Goal: Task Accomplishment & Management: Complete application form

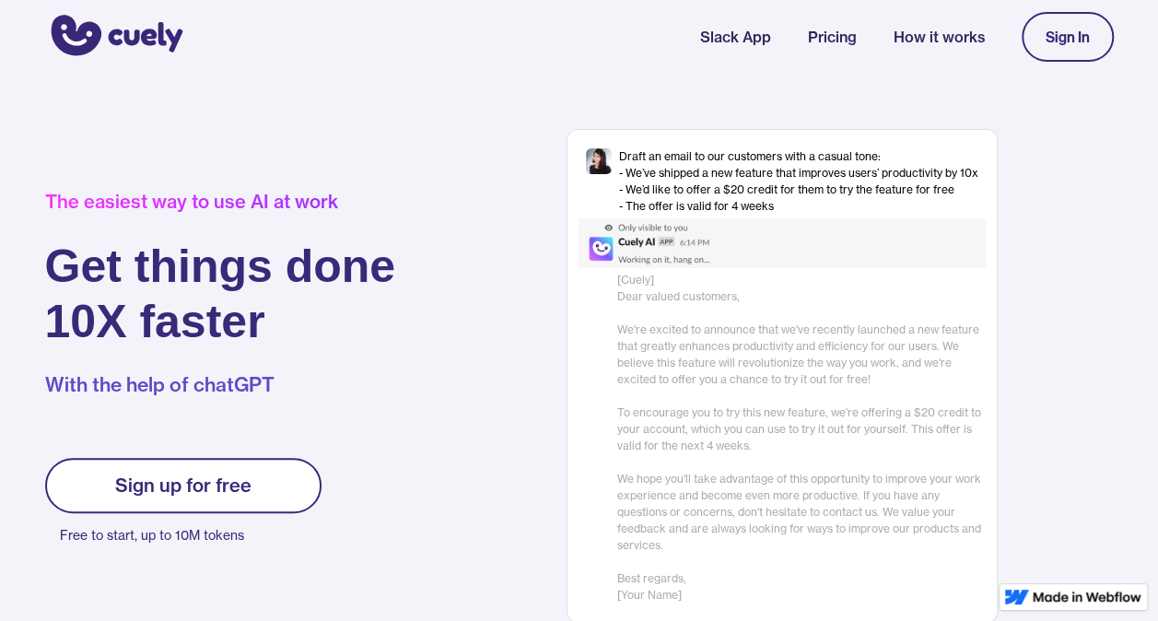
click at [1076, 36] on div "Sign In" at bounding box center [1068, 37] width 44 height 17
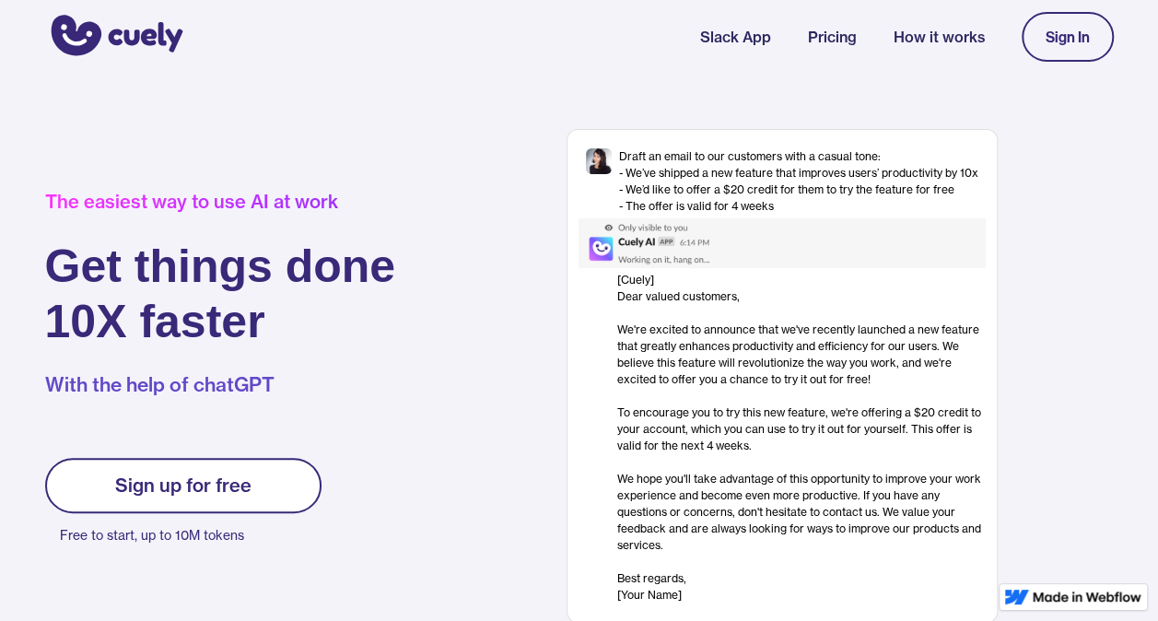
click at [1062, 23] on link "Sign In" at bounding box center [1068, 37] width 92 height 50
click at [1093, 21] on link "Sign In" at bounding box center [1068, 37] width 92 height 50
click at [1072, 38] on div "Sign In" at bounding box center [1068, 37] width 44 height 17
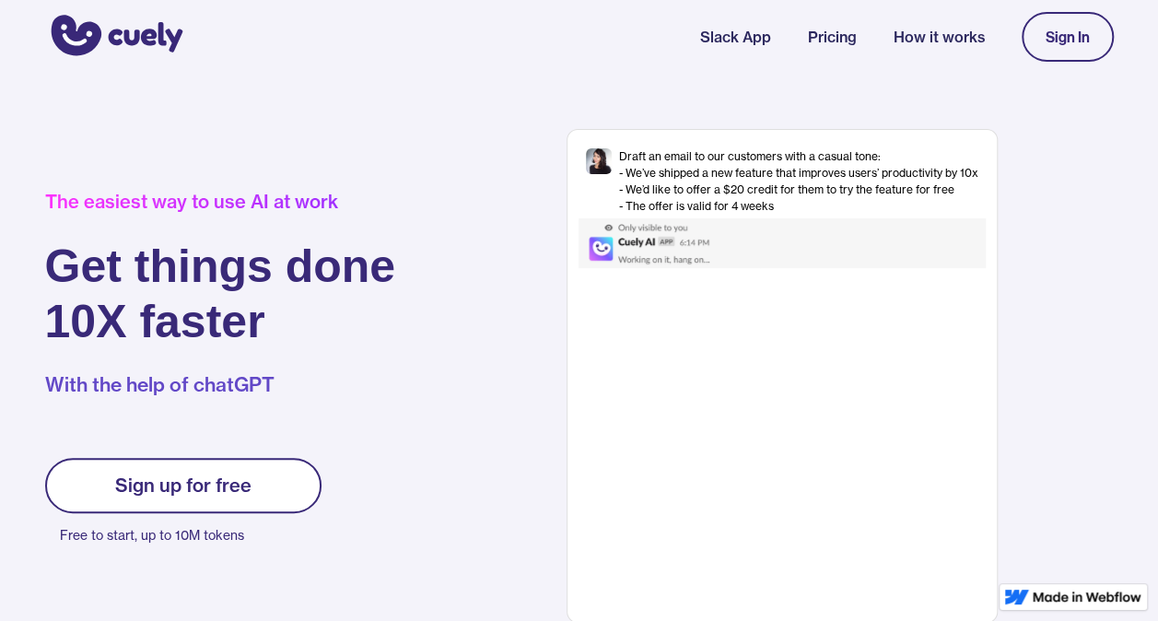
click at [1062, 38] on div "Sign In" at bounding box center [1068, 37] width 44 height 17
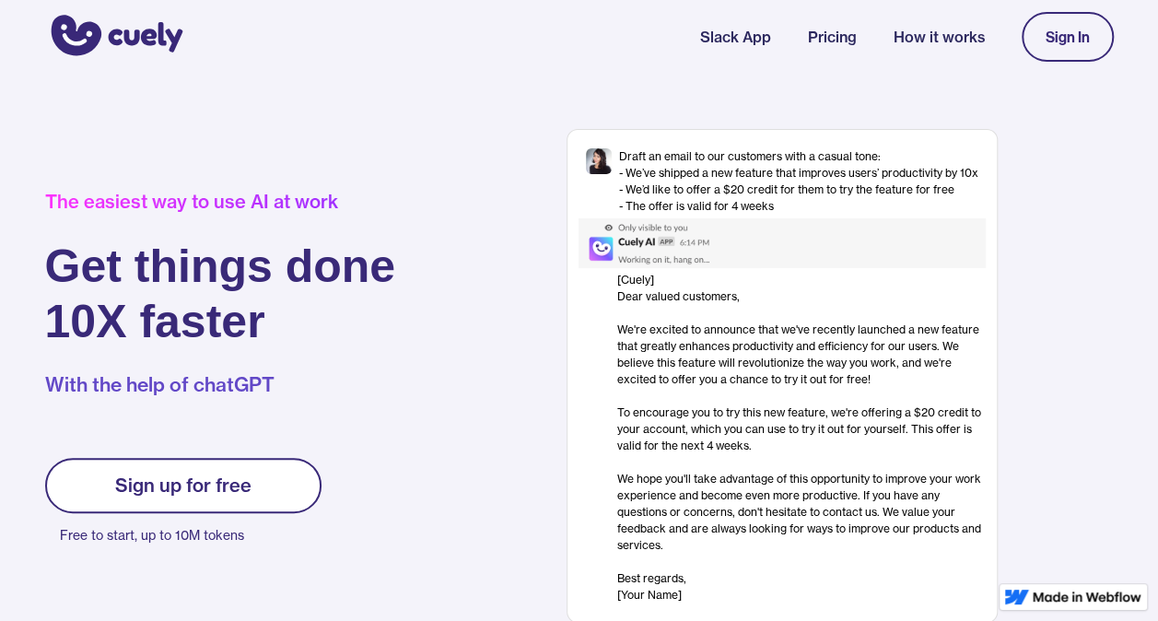
click at [243, 198] on div "The easiest way to use AI at work" at bounding box center [220, 202] width 351 height 22
click at [1039, 42] on link "Sign In" at bounding box center [1068, 37] width 92 height 50
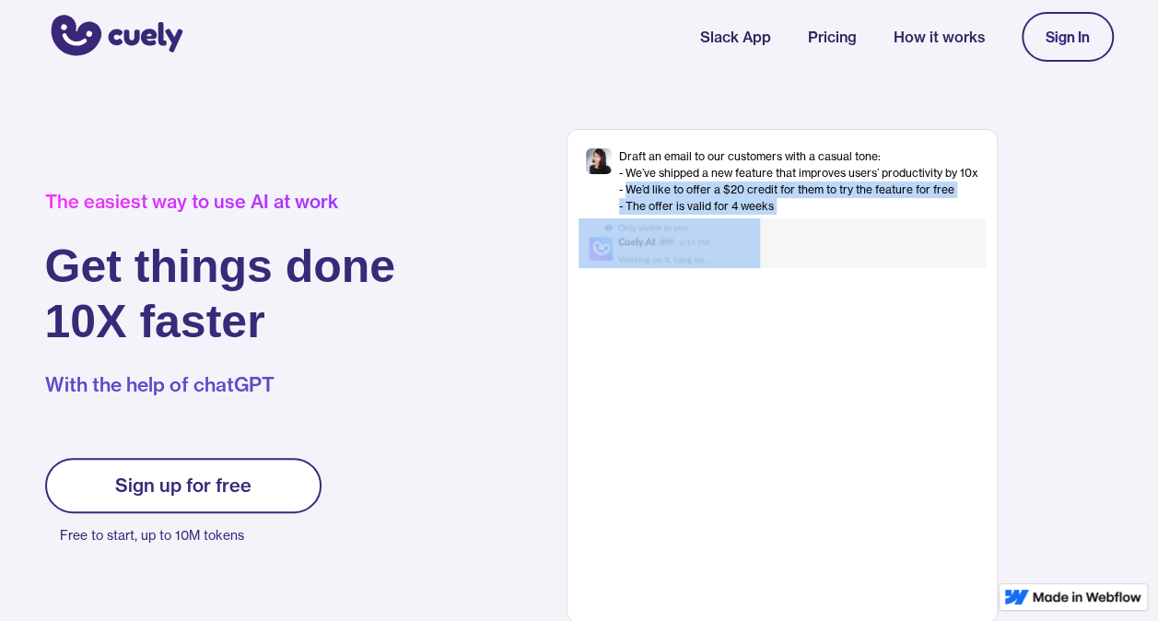
drag, startPoint x: 625, startPoint y: 189, endPoint x: 792, endPoint y: 389, distance: 261.0
click at [792, 389] on div "Draft an email to our customers with a casual tone: - We’ve shipped a new featu…" at bounding box center [782, 376] width 431 height 494
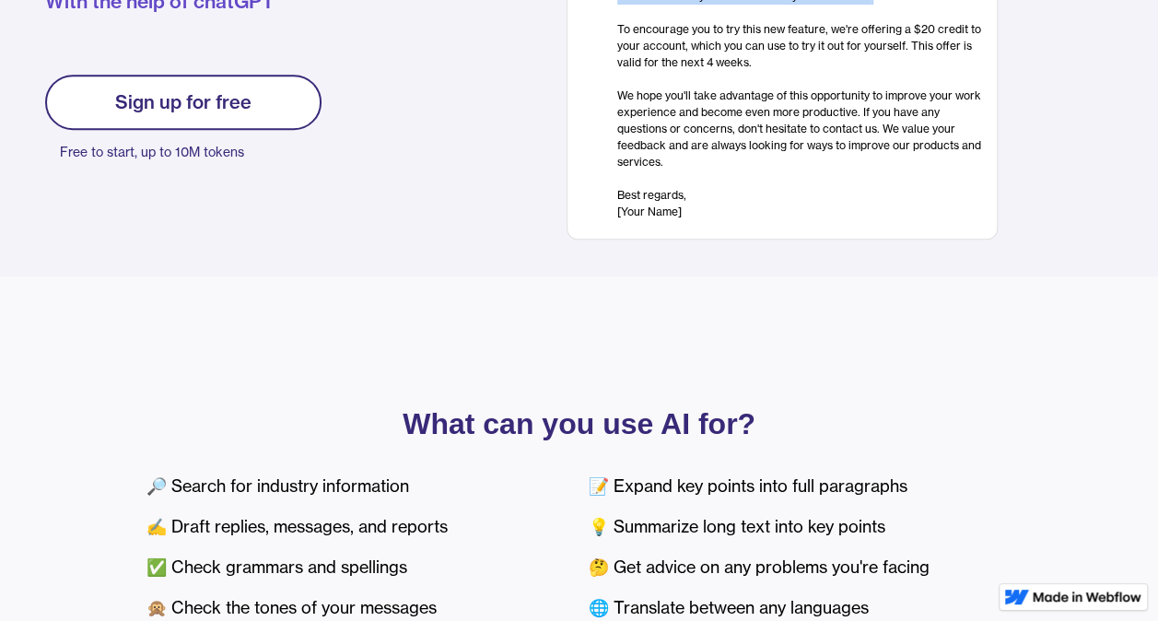
scroll to position [371, 0]
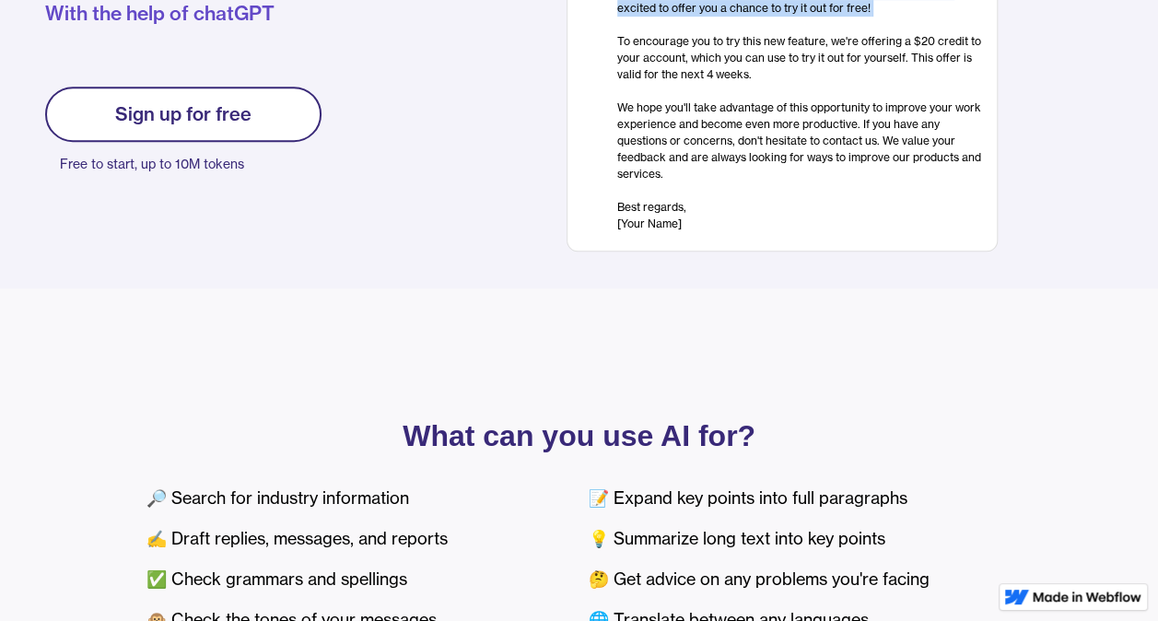
click at [264, 117] on link "Sign up for free" at bounding box center [183, 114] width 276 height 55
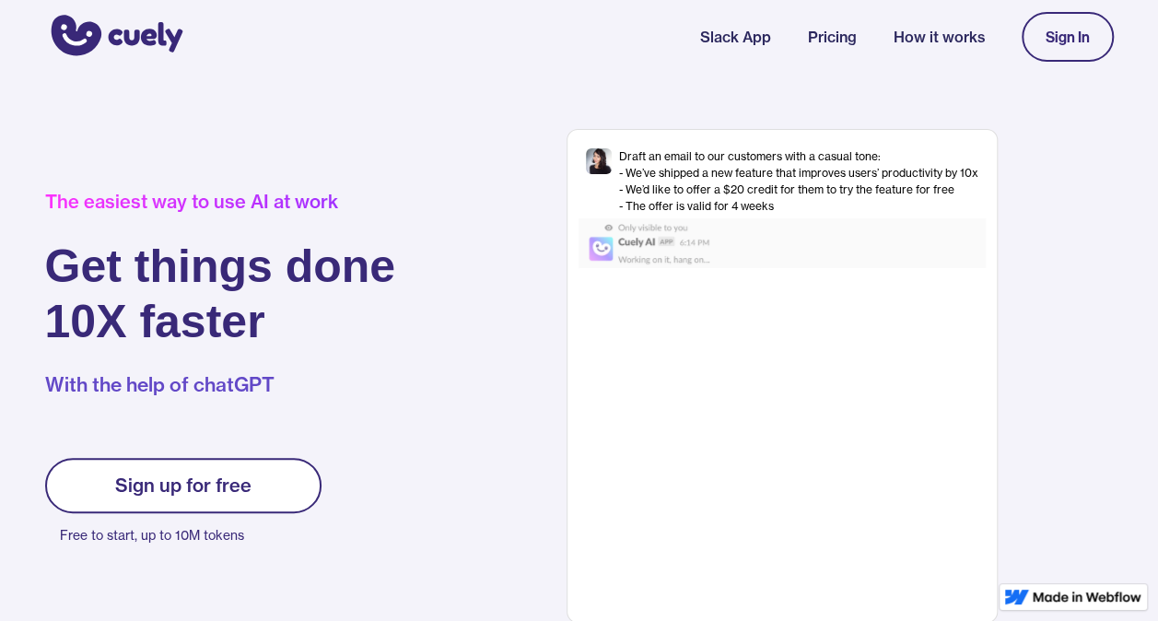
click at [1071, 36] on div "Sign In" at bounding box center [1068, 37] width 44 height 17
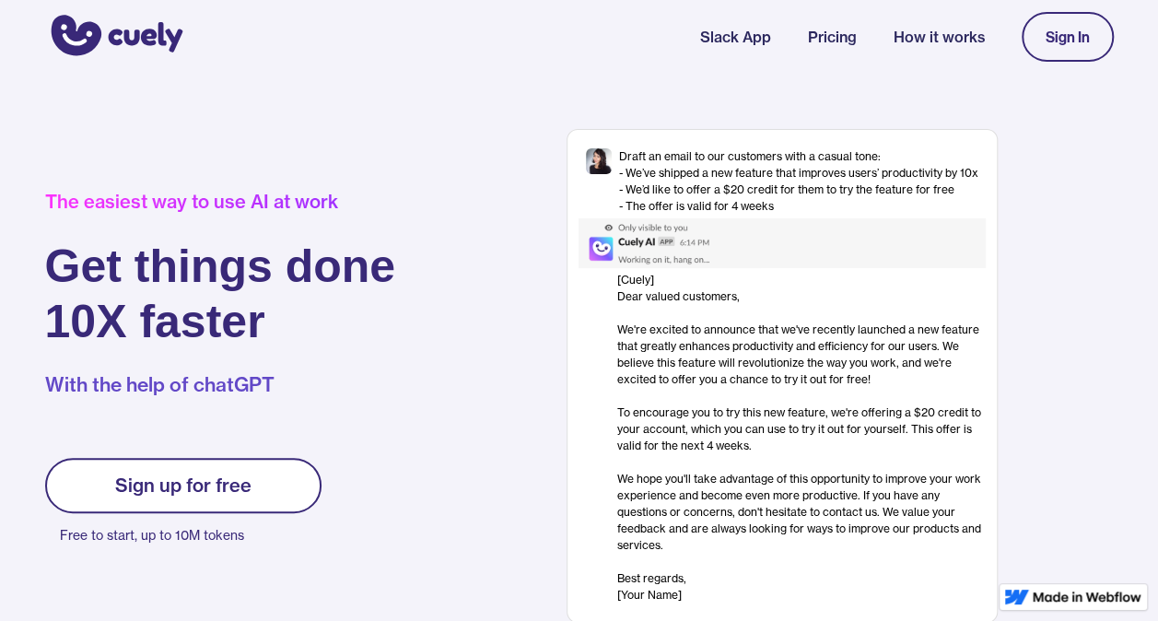
click at [1057, 52] on link "Sign In" at bounding box center [1068, 37] width 92 height 50
click at [1058, 52] on link "Sign In" at bounding box center [1068, 37] width 92 height 50
click at [1047, 41] on div "Sign In" at bounding box center [1068, 37] width 44 height 17
click at [1058, 34] on div "Sign In" at bounding box center [1068, 37] width 44 height 17
click at [144, 477] on div "Sign up for free" at bounding box center [183, 486] width 136 height 22
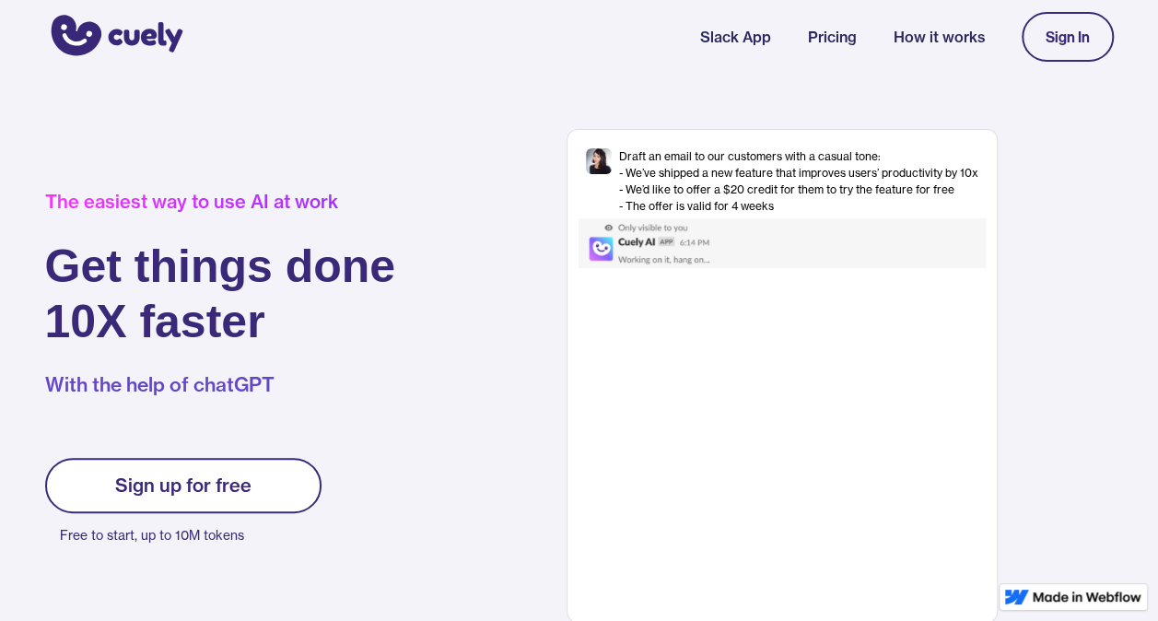
click at [217, 491] on div "Sign up for free" at bounding box center [183, 486] width 136 height 22
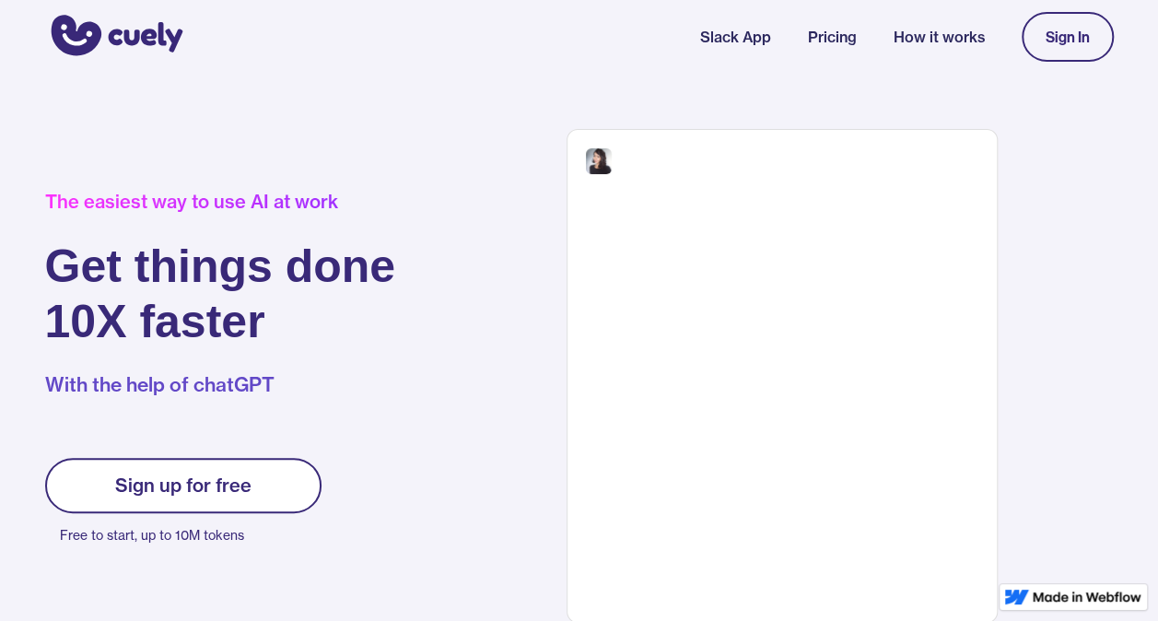
drag, startPoint x: 0, startPoint y: 0, endPoint x: 217, endPoint y: 491, distance: 536.8
click at [217, 491] on div "Sign up for free" at bounding box center [183, 486] width 136 height 22
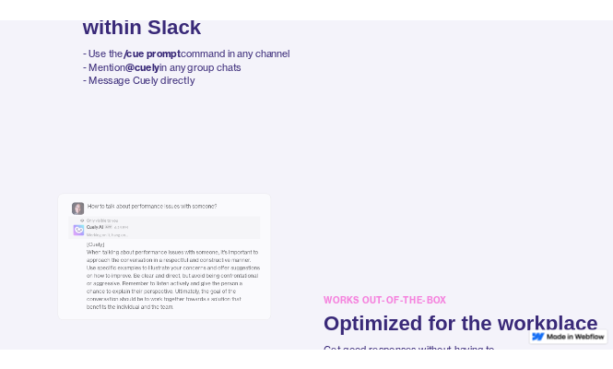
scroll to position [1520, 0]
